Goal: Information Seeking & Learning: Learn about a topic

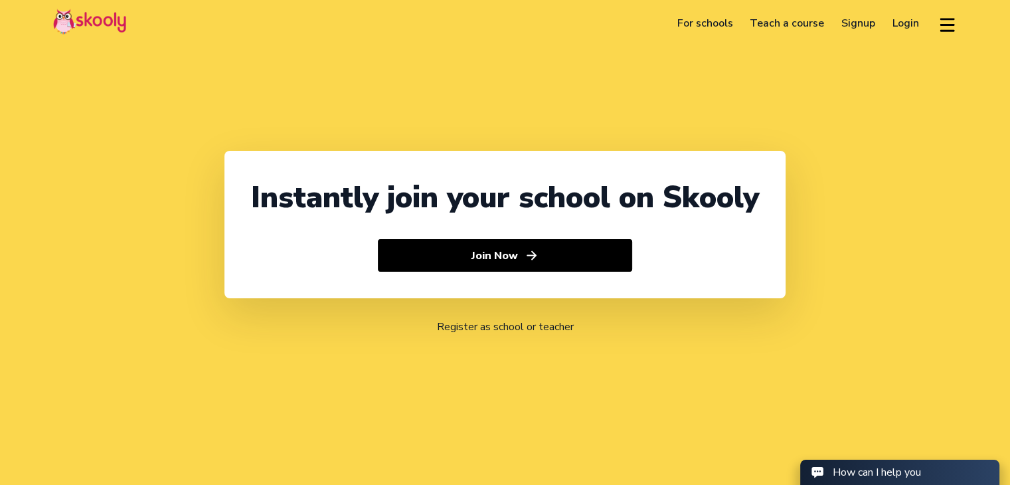
click at [882, 159] on div "Instantly join your school on Skooly Join Now Register as school or teacher" at bounding box center [505, 242] width 1010 height 485
click at [717, 17] on link "For schools" at bounding box center [705, 23] width 73 height 21
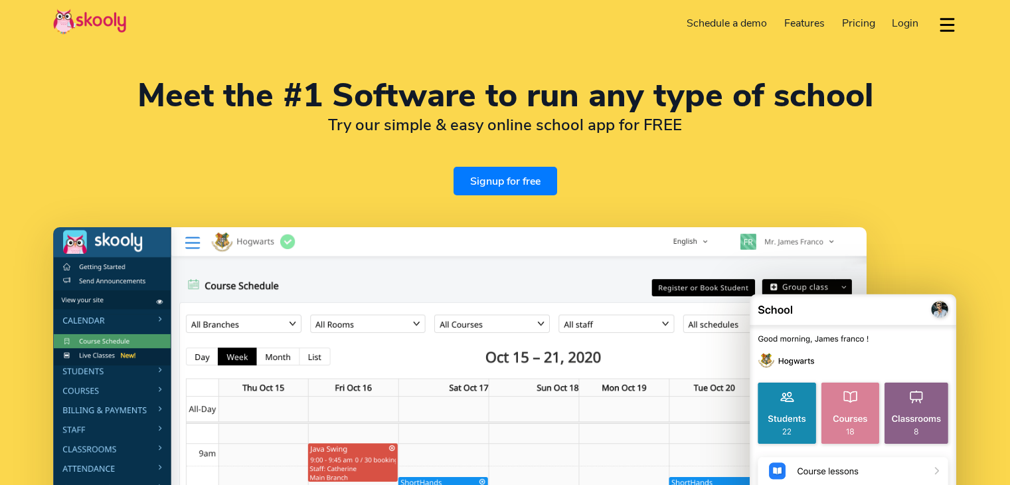
select select "en"
click at [858, 25] on span "Pricing" at bounding box center [858, 23] width 33 height 15
select select "91"
select select "[GEOGRAPHIC_DATA]"
select select "[GEOGRAPHIC_DATA]/[GEOGRAPHIC_DATA]"
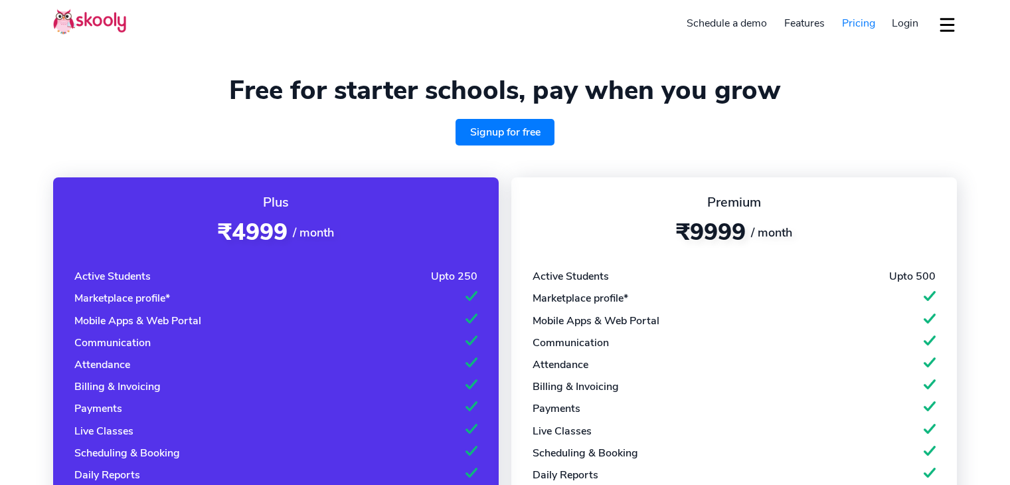
select select "en"
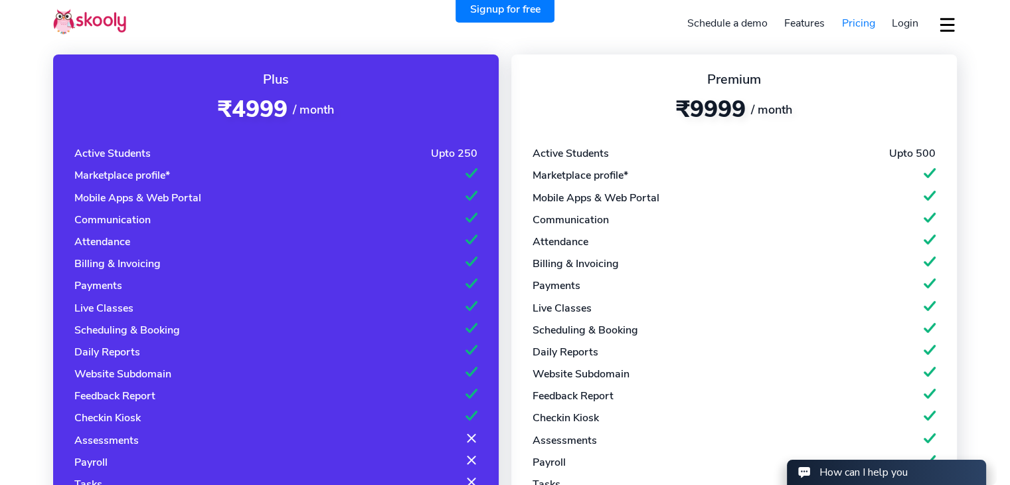
select select "91"
select select "[GEOGRAPHIC_DATA]"
select select "[GEOGRAPHIC_DATA]/[GEOGRAPHIC_DATA]"
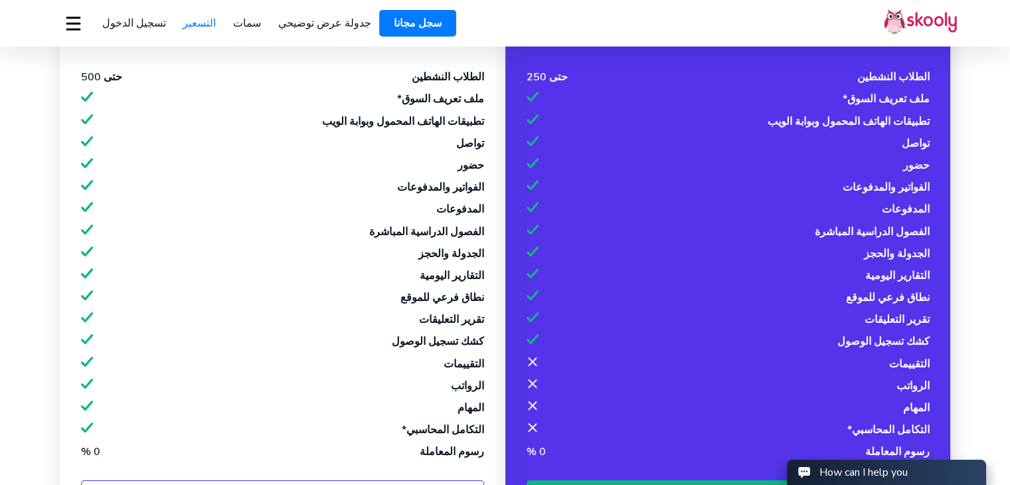
select select "91"
select select "[GEOGRAPHIC_DATA]"
select select "[GEOGRAPHIC_DATA]/[GEOGRAPHIC_DATA]"
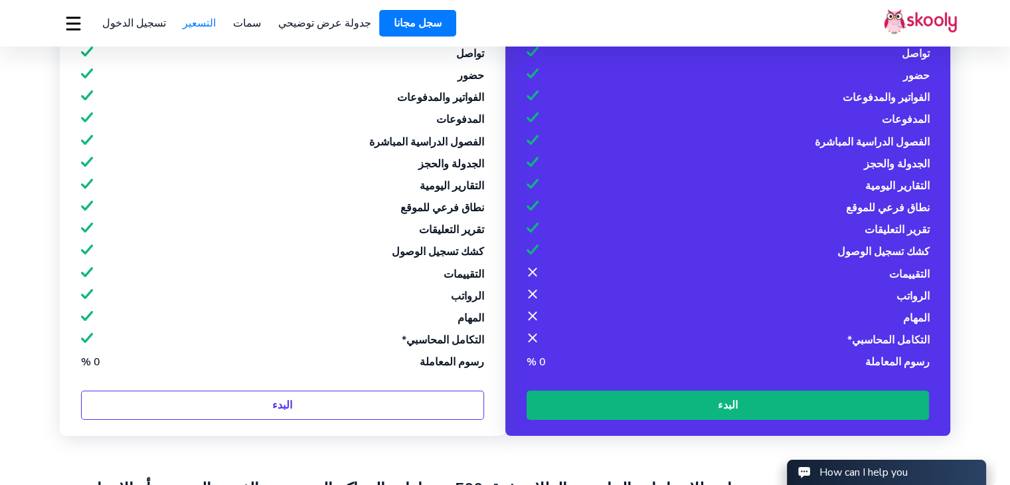
scroll to position [266, 0]
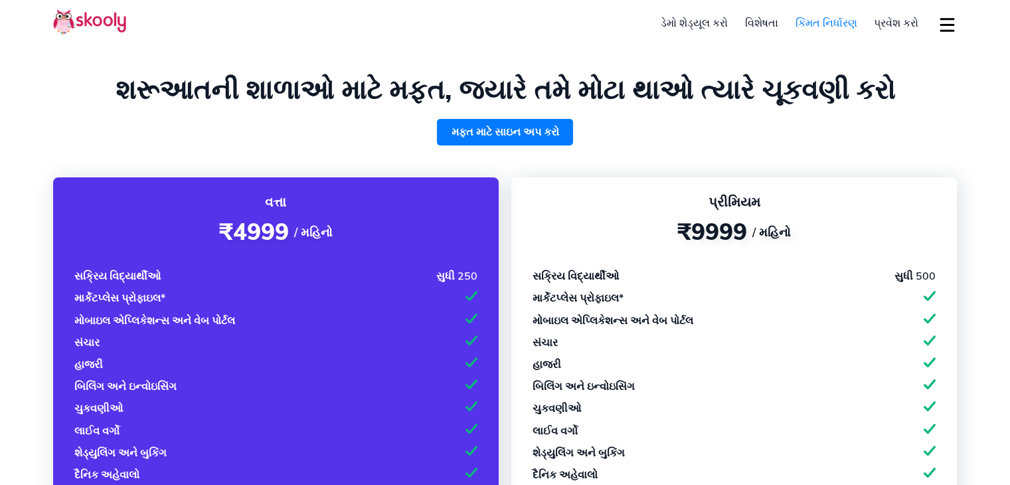
select select "gu"
select select "91"
select select "[GEOGRAPHIC_DATA]"
select select "[GEOGRAPHIC_DATA]/[GEOGRAPHIC_DATA]"
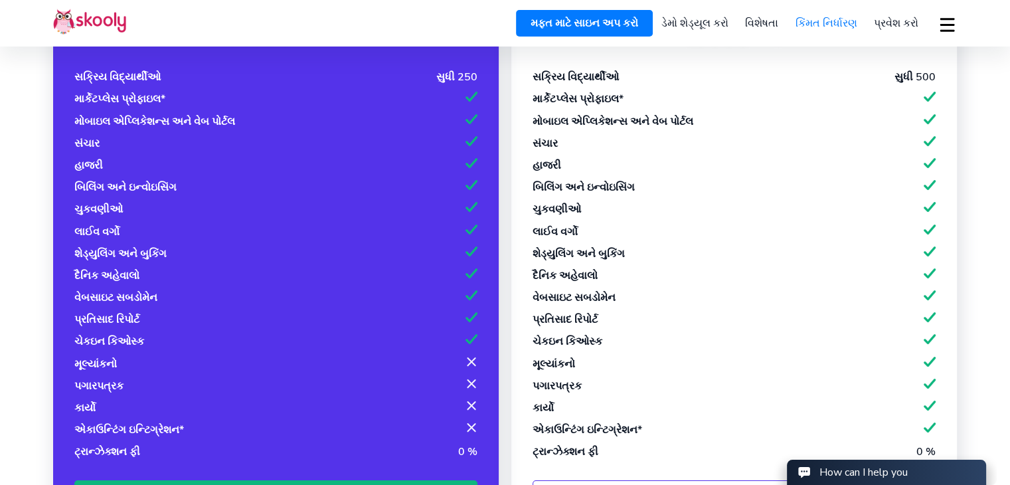
scroll to position [332, 0]
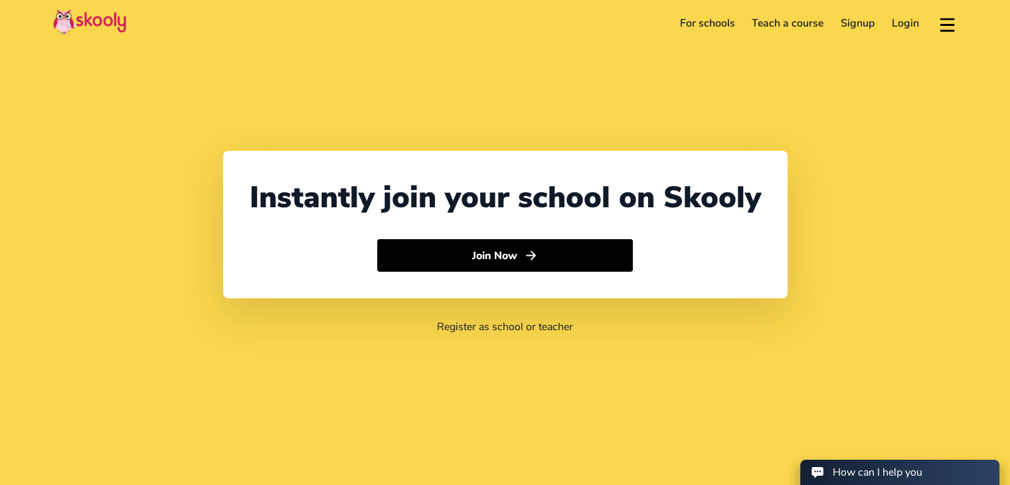
select select "91"
select select "[GEOGRAPHIC_DATA]"
select select "[GEOGRAPHIC_DATA]/[GEOGRAPHIC_DATA]"
click at [712, 23] on link "For schools" at bounding box center [708, 23] width 72 height 21
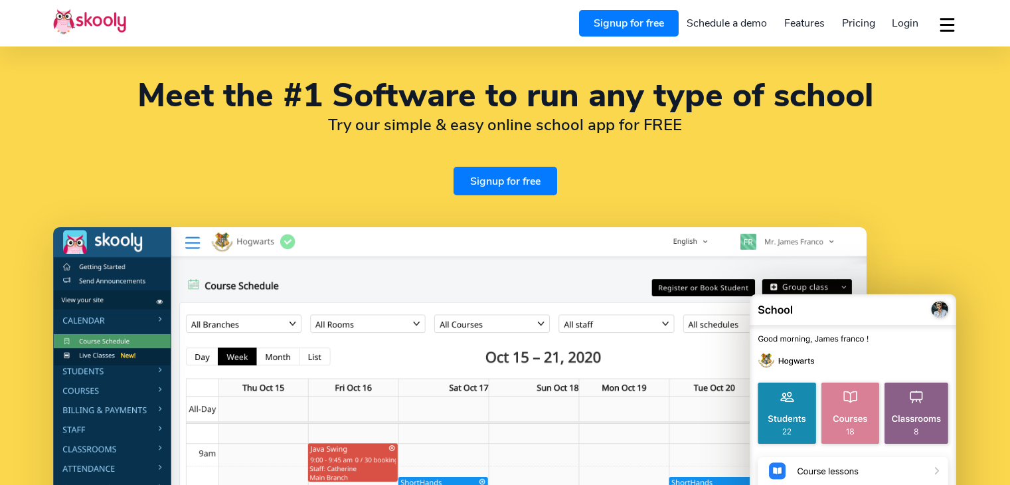
select select "en"
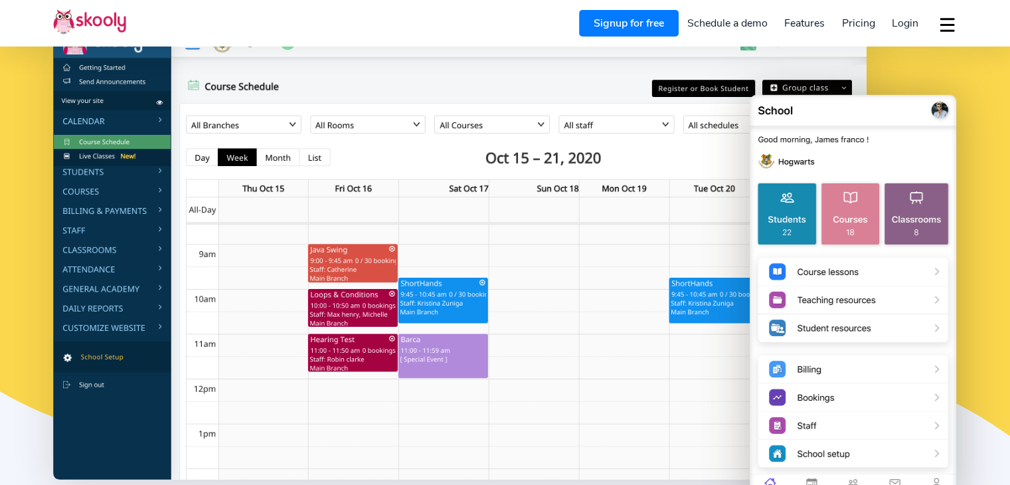
select select "91"
select select "[GEOGRAPHIC_DATA]"
select select "[GEOGRAPHIC_DATA]/[GEOGRAPHIC_DATA]"
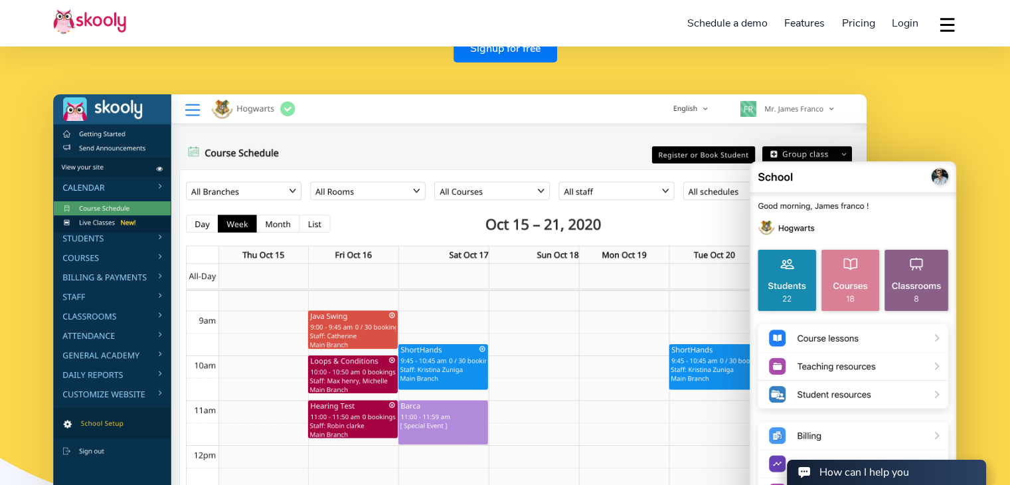
scroll to position [0, 0]
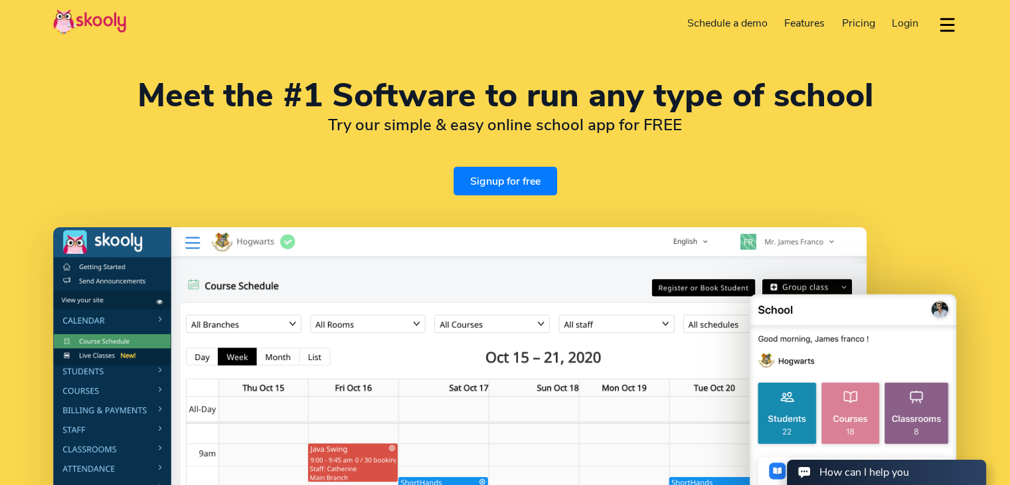
click at [851, 19] on span "Pricing" at bounding box center [858, 23] width 33 height 15
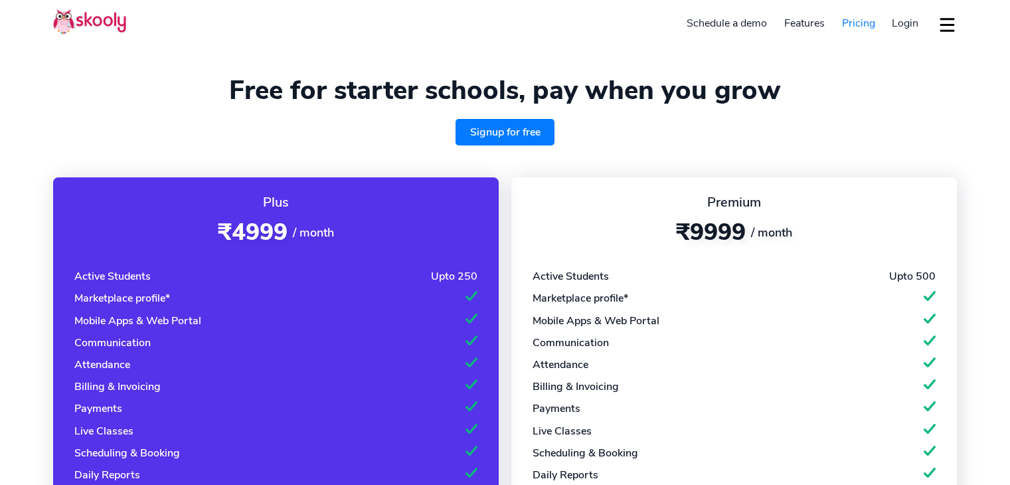
select select "en"
select select "91"
select select "[GEOGRAPHIC_DATA]"
select select "[GEOGRAPHIC_DATA]/[GEOGRAPHIC_DATA]"
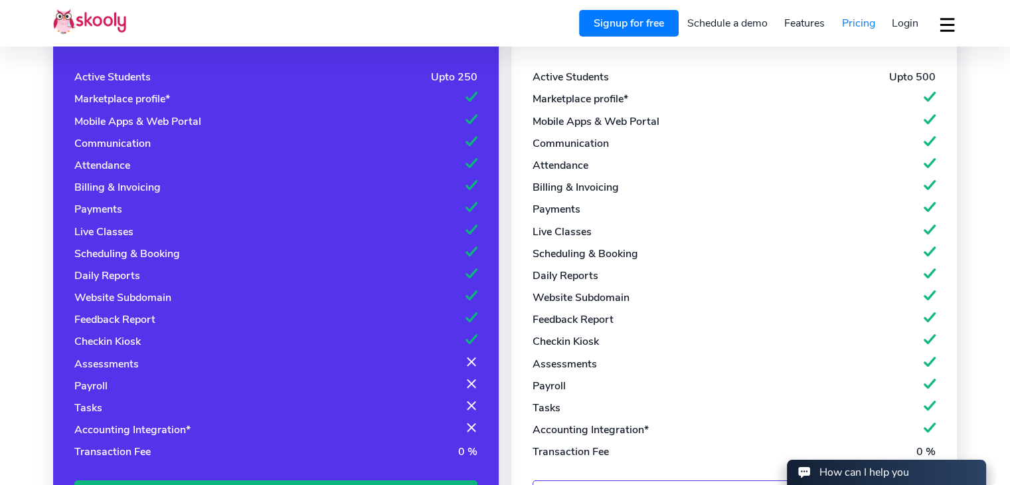
scroll to position [66, 0]
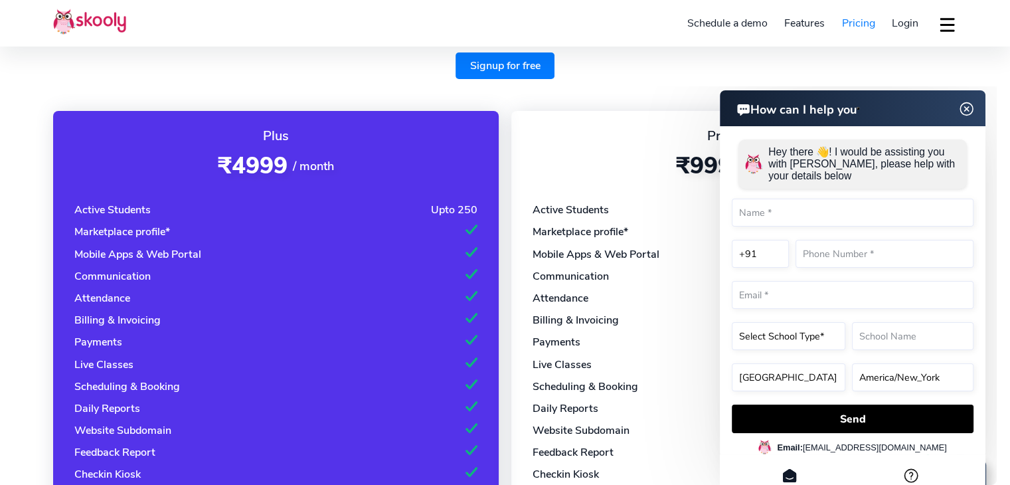
click at [967, 108] on img at bounding box center [967, 109] width 25 height 17
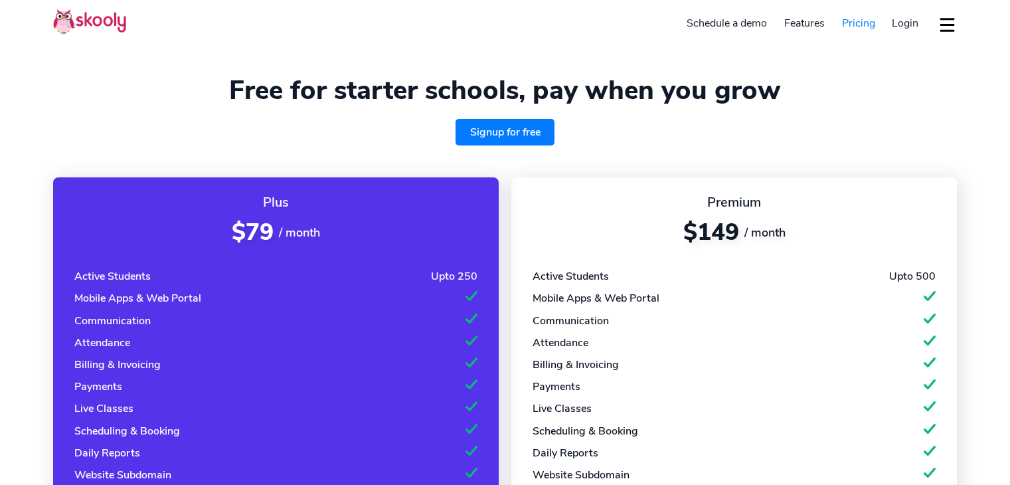
select select "en"
select select "91"
select select "[GEOGRAPHIC_DATA]"
select select "[GEOGRAPHIC_DATA]/[GEOGRAPHIC_DATA]"
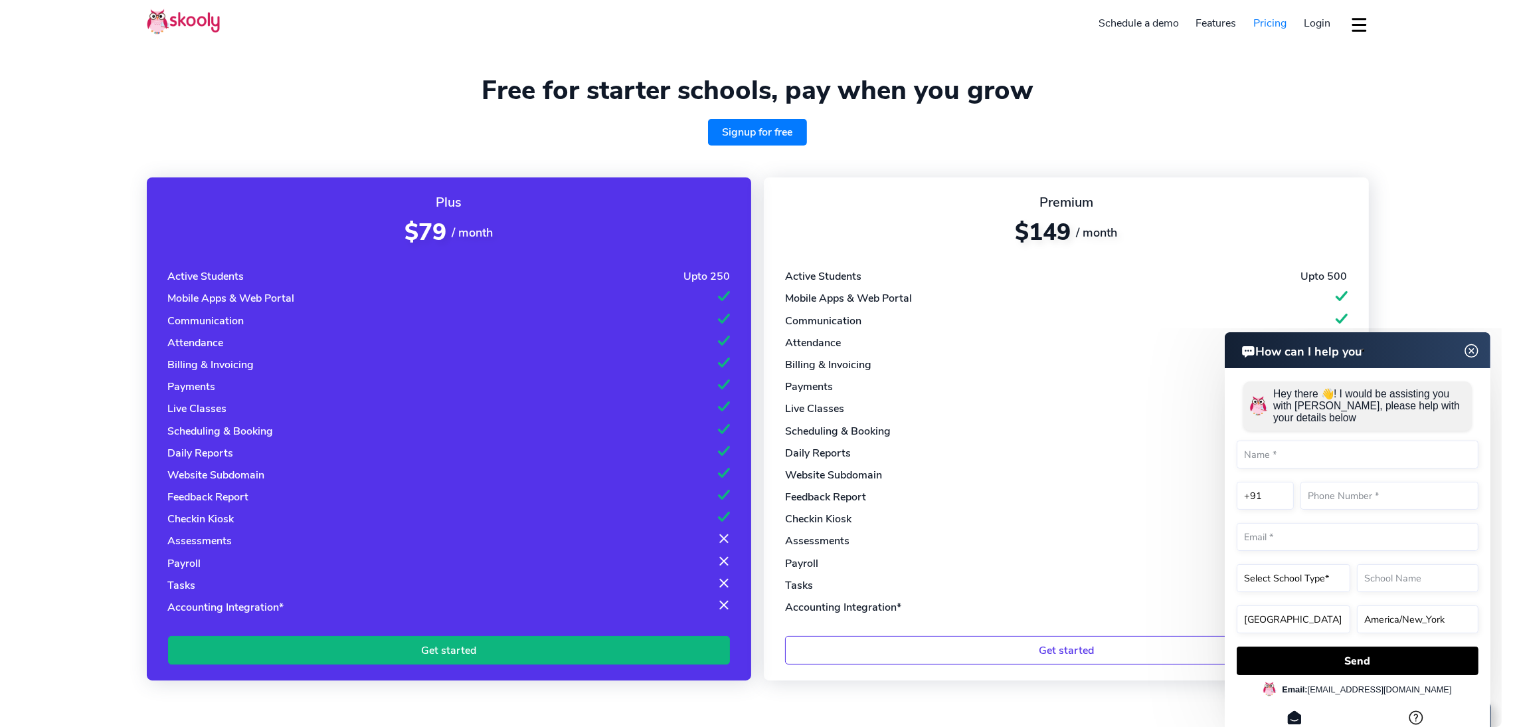
click at [1010, 359] on header "How can I help you" at bounding box center [1357, 350] width 266 height 36
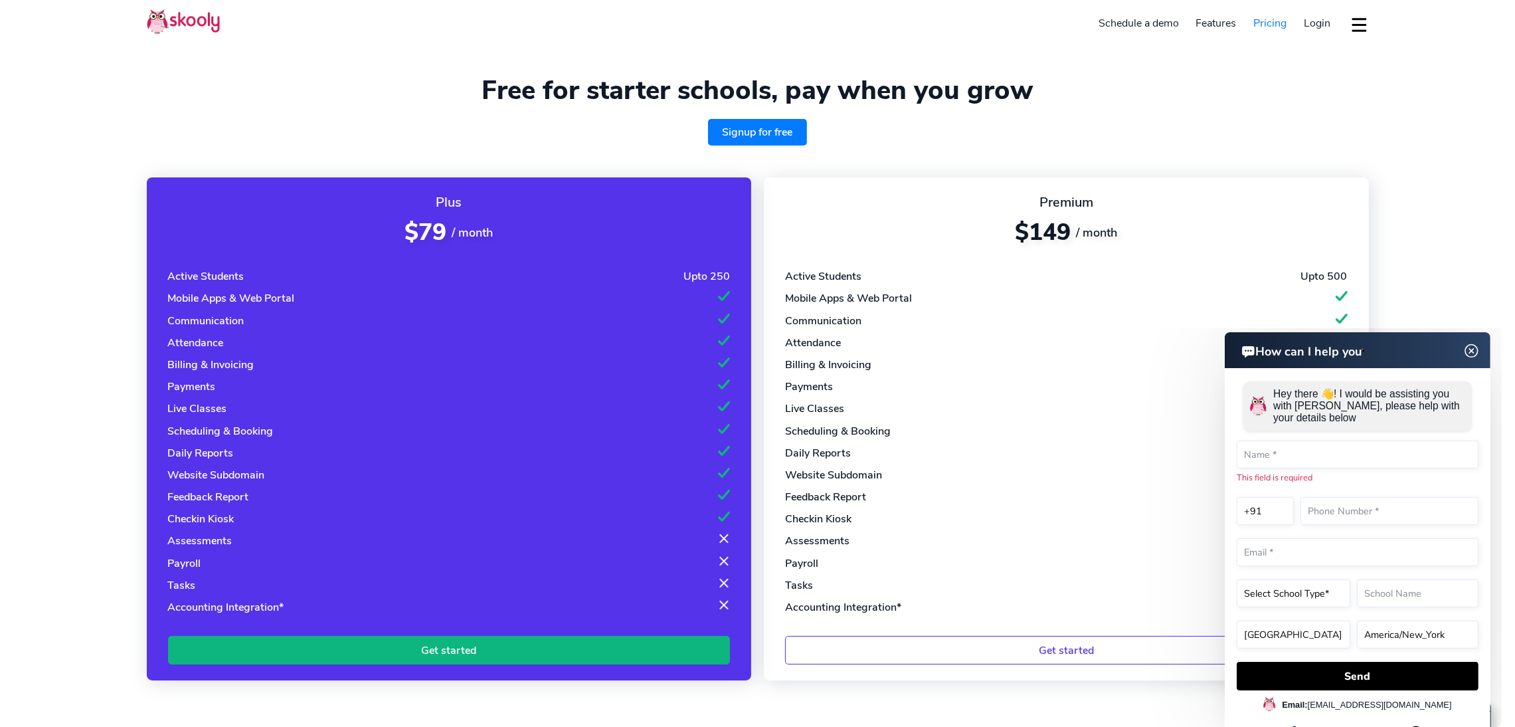
click at [1010, 343] on img at bounding box center [1471, 350] width 25 height 17
